Goal: Information Seeking & Learning: Learn about a topic

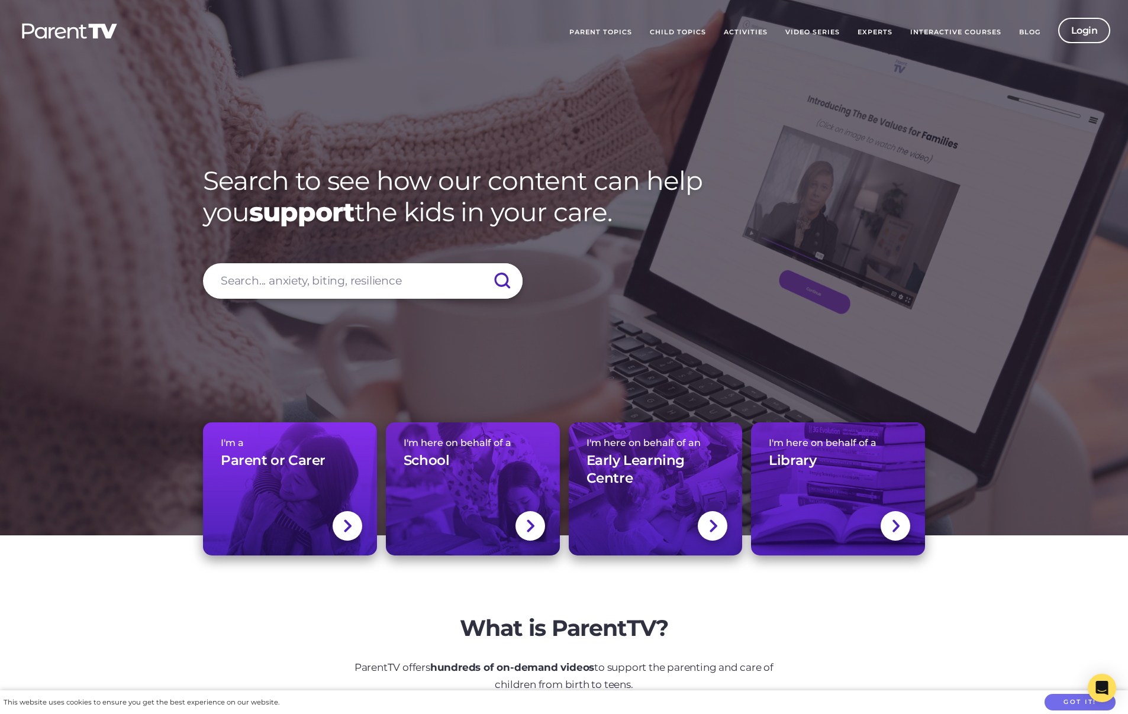
click at [95, 33] on img at bounding box center [70, 30] width 98 height 17
click at [807, 31] on link "Video Series" at bounding box center [812, 33] width 72 height 30
